Goal: Task Accomplishment & Management: Manage account settings

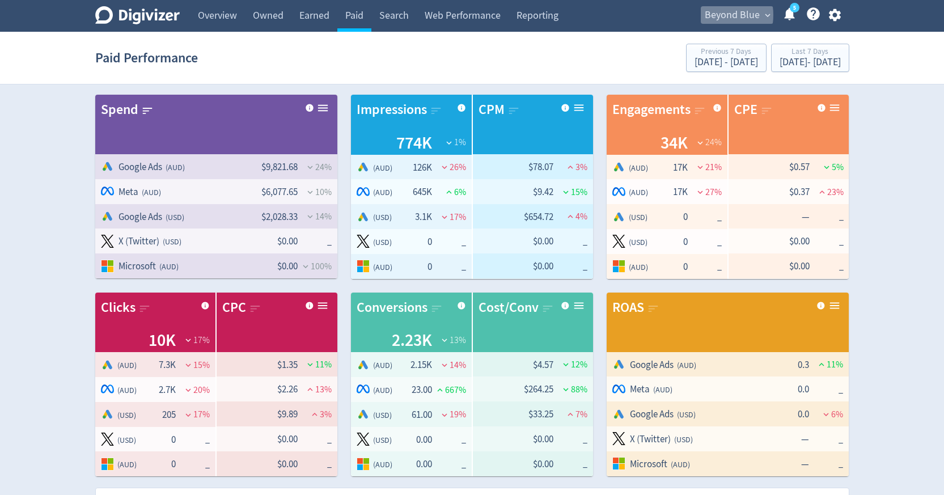
click at [711, 15] on span "Beyond Blue" at bounding box center [732, 15] width 55 height 18
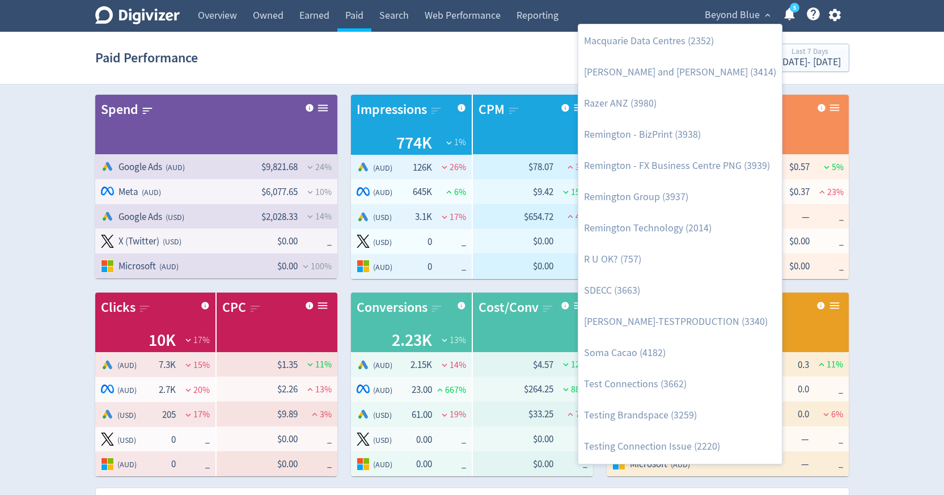
scroll to position [1307, 0]
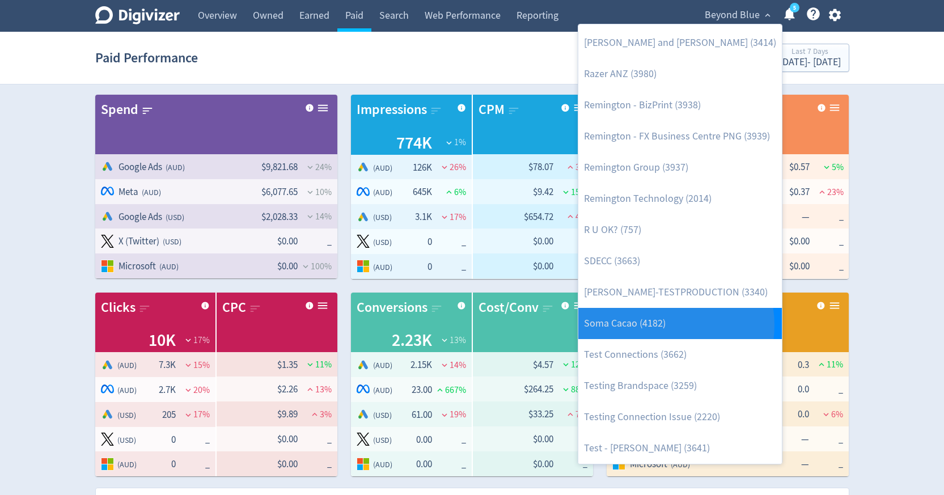
click at [663, 325] on link "Soma Cacao (4182)" at bounding box center [680, 323] width 204 height 31
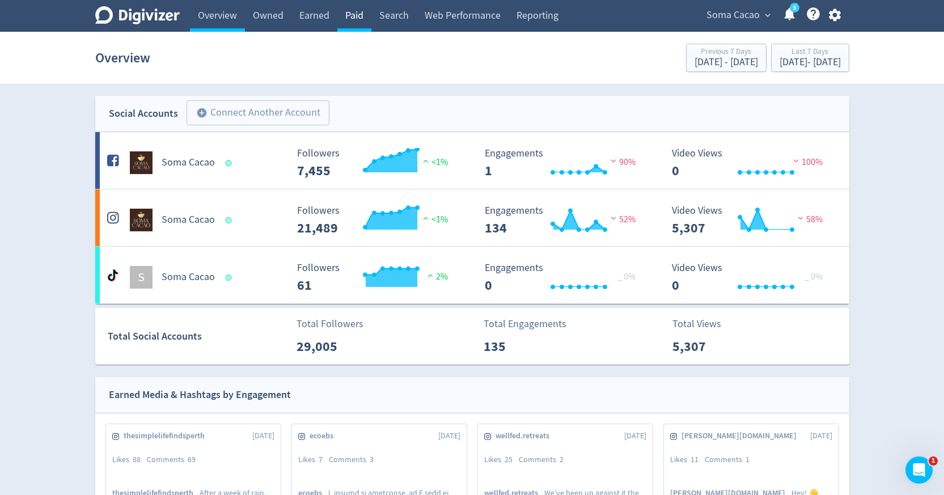
click at [356, 21] on link "Paid" at bounding box center [354, 16] width 34 height 32
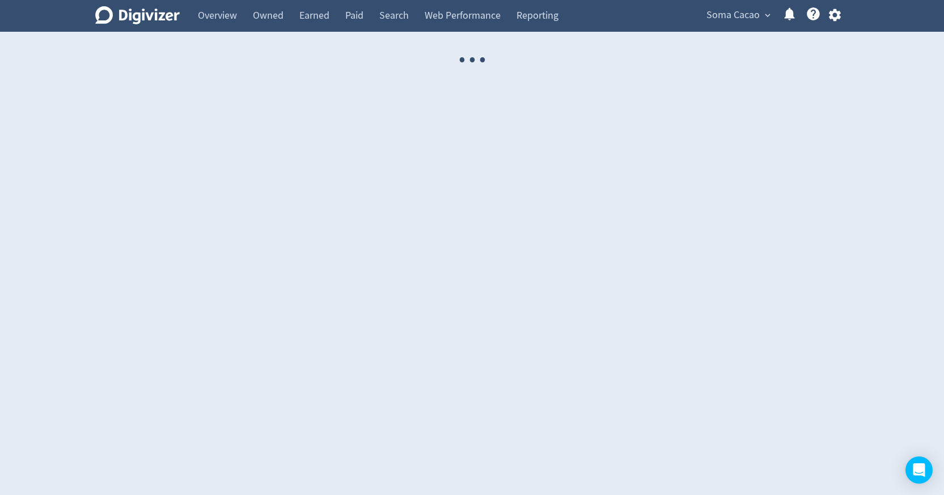
select select "USER"
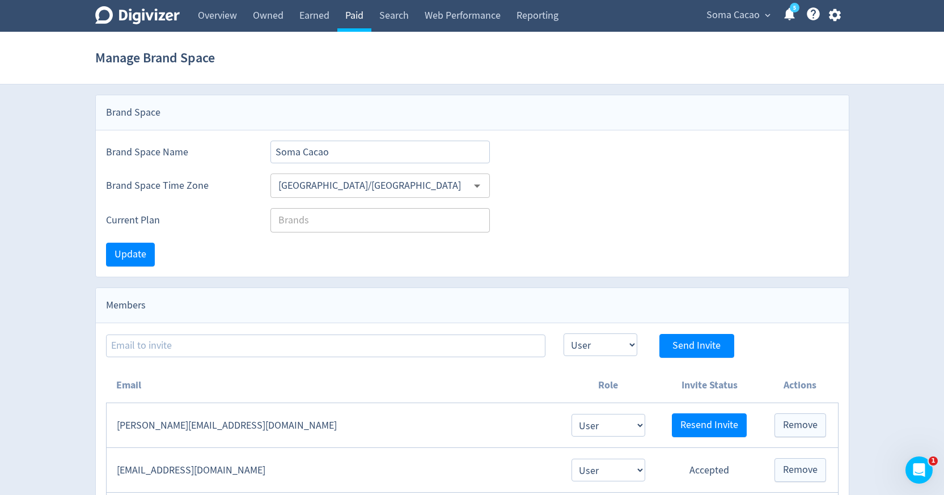
click at [354, 6] on link "Paid" at bounding box center [354, 16] width 34 height 32
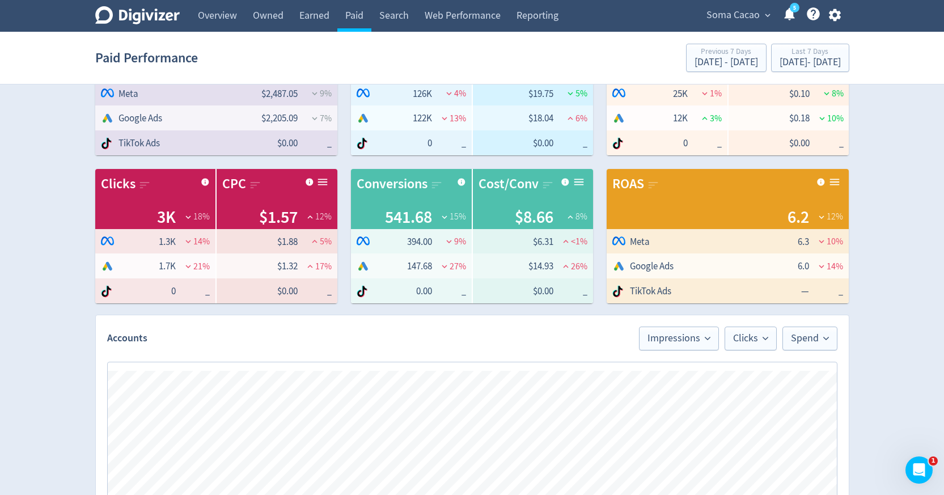
scroll to position [51, 0]
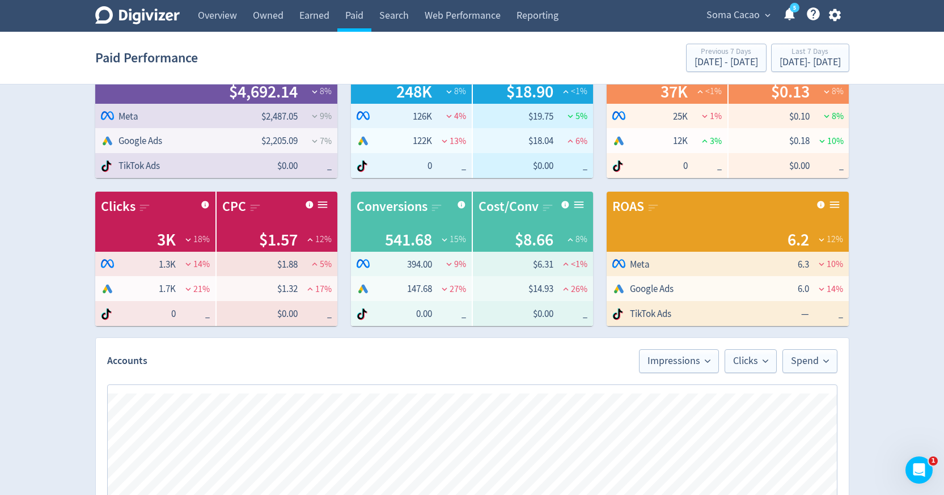
click at [838, 14] on icon "button" at bounding box center [835, 15] width 12 height 12
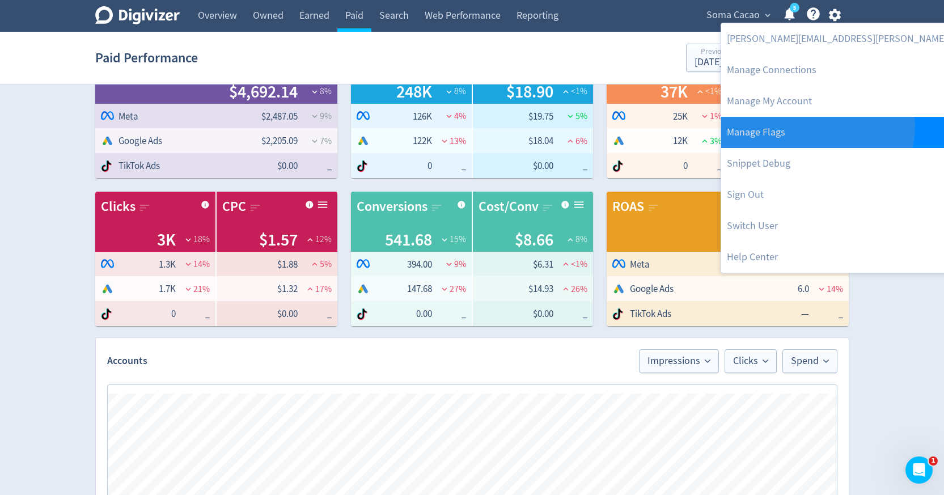
click at [816, 126] on link "Manage Flags" at bounding box center [872, 132] width 303 height 31
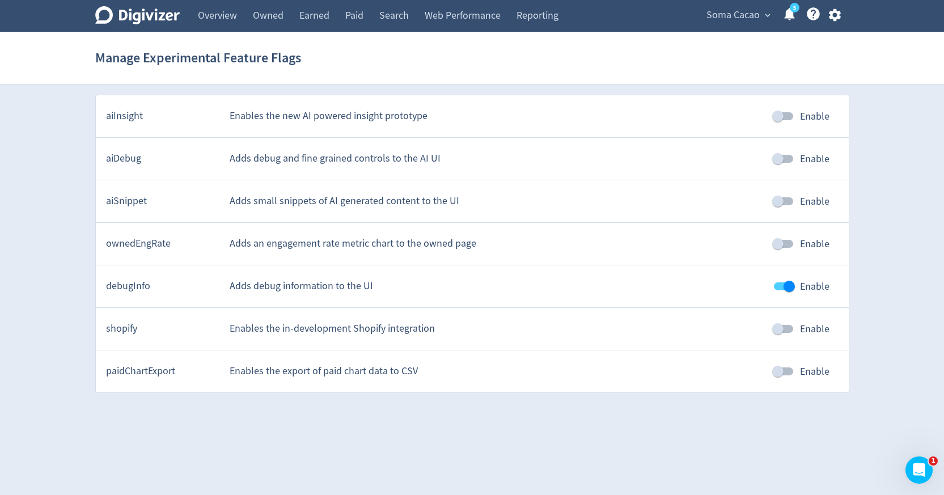
click at [792, 372] on input "Enable" at bounding box center [778, 372] width 65 height 22
checkbox input "true"
click at [350, 22] on link "Paid" at bounding box center [354, 16] width 34 height 32
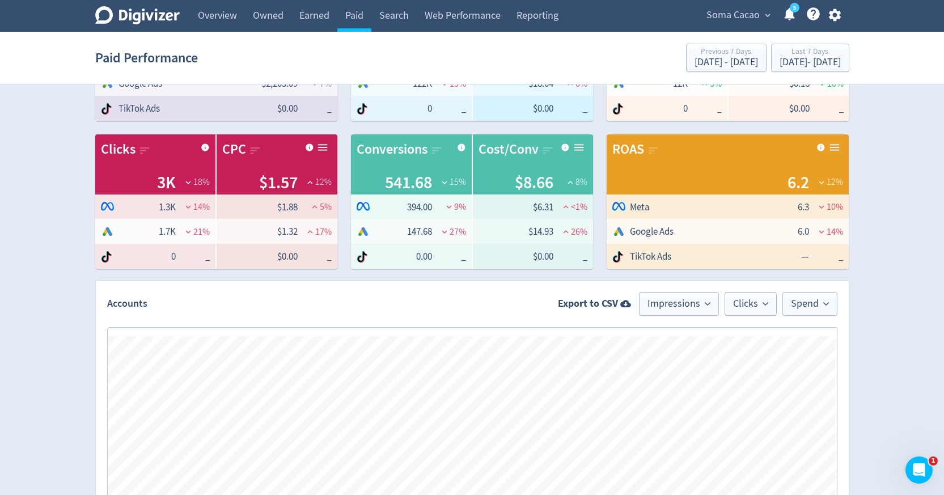
scroll to position [138, 0]
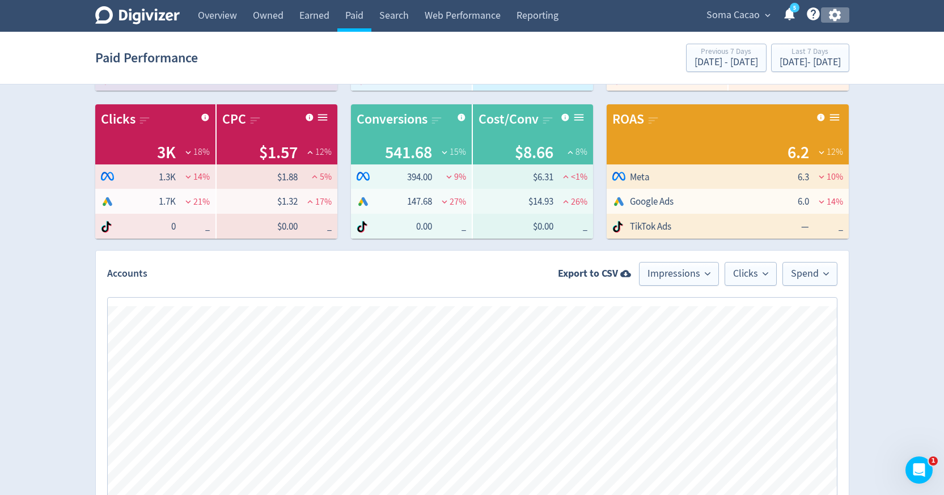
click at [832, 17] on icon "button" at bounding box center [835, 15] width 12 height 12
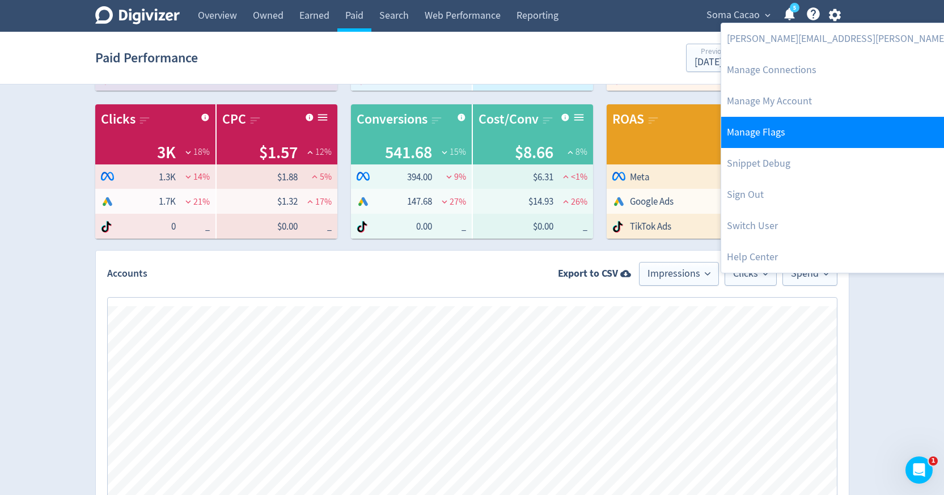
click at [795, 133] on link "Manage Flags" at bounding box center [872, 132] width 303 height 31
